Goal: Check status: Check status

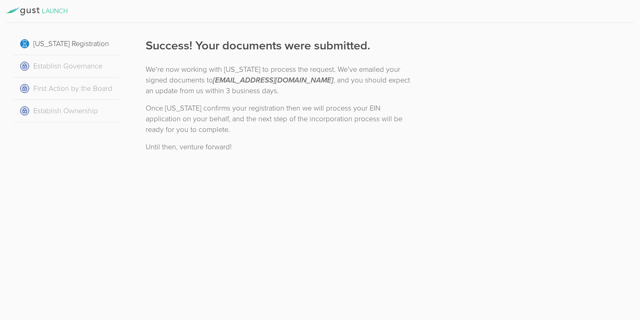
click at [465, 160] on div "[US_STATE] Registration Establish Governance First Action by the Board Establis…" at bounding box center [320, 160] width 640 height 320
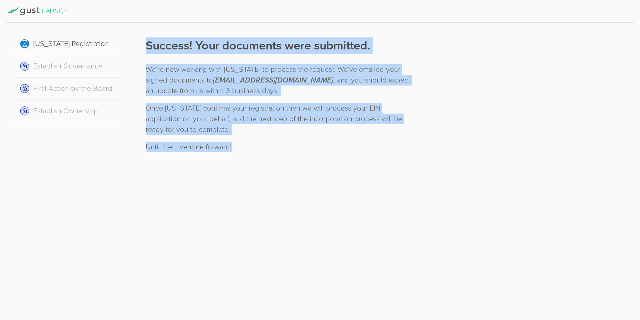
drag, startPoint x: 240, startPoint y: 148, endPoint x: 137, endPoint y: 42, distance: 147.9
click at [137, 42] on div "Success! Your documents were submitted. We’re now working with [US_STATE] to pr…" at bounding box center [279, 93] width 295 height 129
click at [138, 42] on div "Success! Your documents were submitted. We’re now working with [US_STATE] to pr…" at bounding box center [279, 93] width 295 height 129
drag, startPoint x: 144, startPoint y: 42, endPoint x: 246, endPoint y: 146, distance: 146.0
click at [246, 146] on div "Success! Your documents were submitted. We’re now working with [US_STATE] to pr…" at bounding box center [280, 94] width 268 height 115
